Goal: Task Accomplishment & Management: Manage account settings

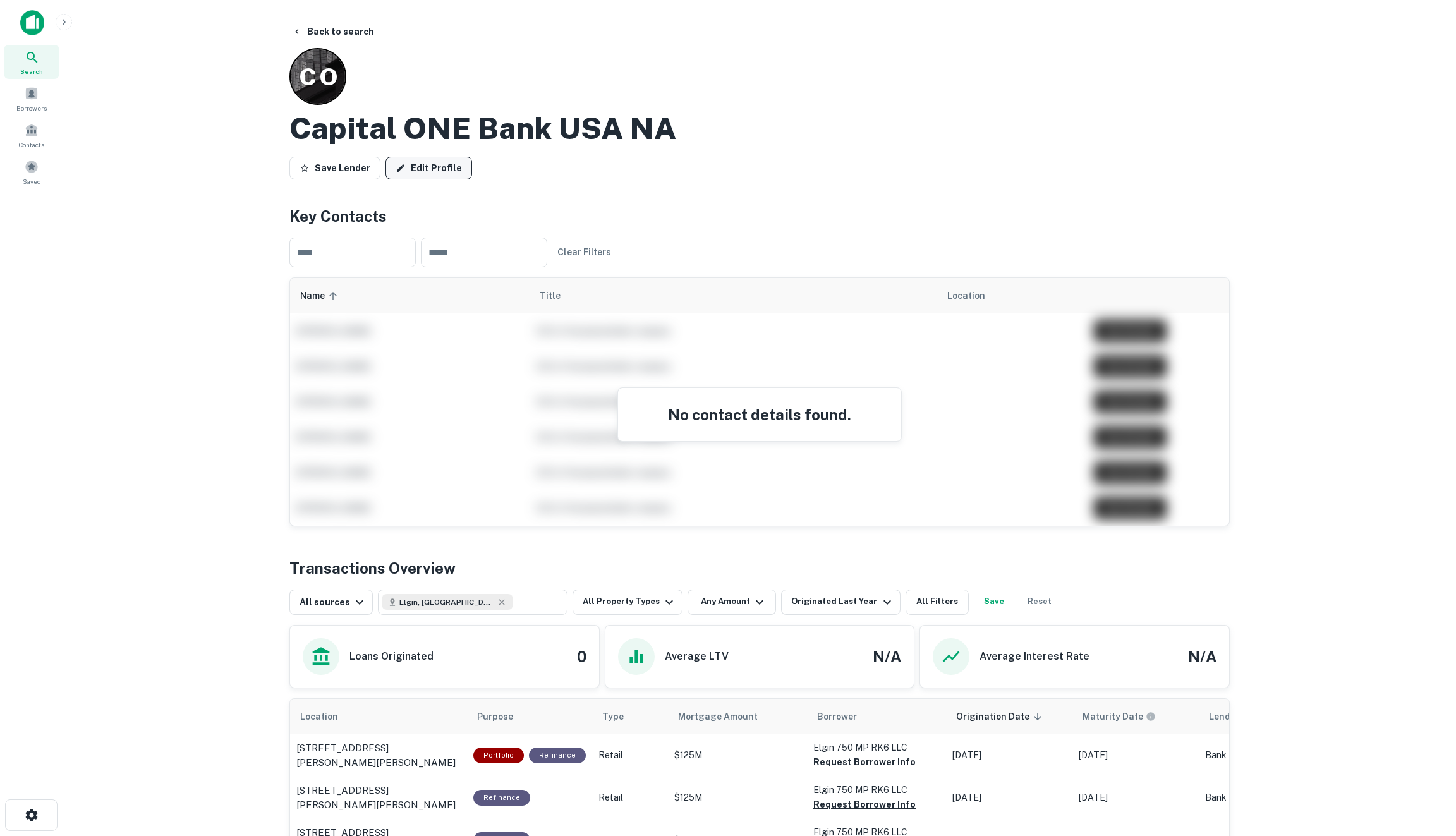
click at [425, 169] on link "Edit Profile" at bounding box center [429, 168] width 87 height 22
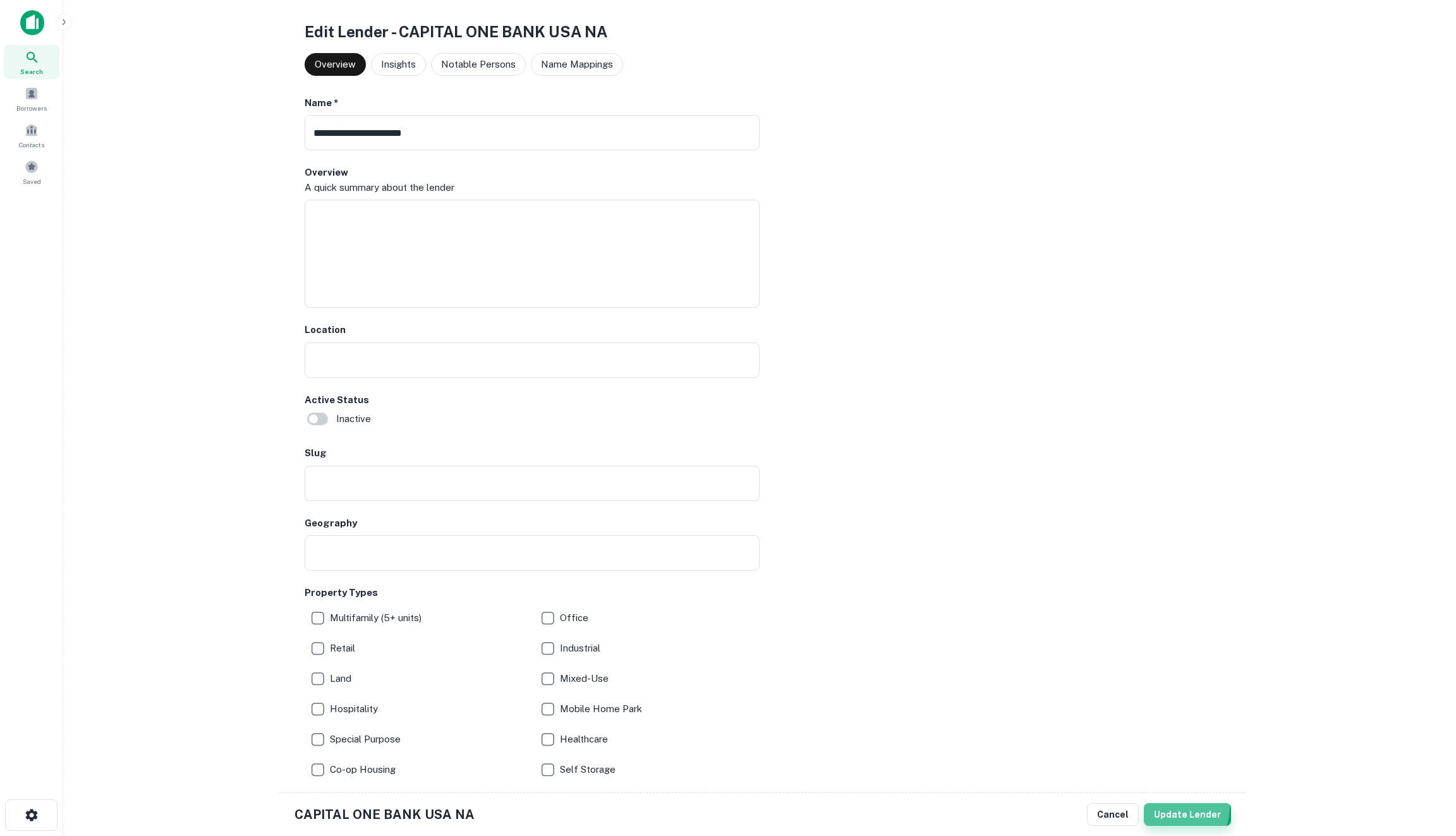
click at [1168, 806] on button "Update Lender" at bounding box center [1188, 814] width 87 height 22
